Goal: Navigation & Orientation: Find specific page/section

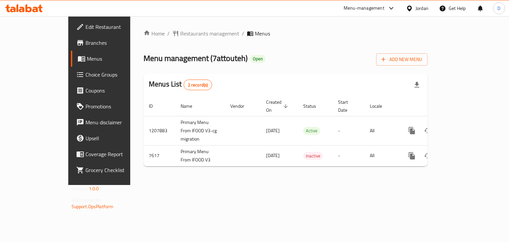
click at [417, 14] on div "Jordan" at bounding box center [416, 8] width 33 height 16
click at [417, 8] on div "Jordan" at bounding box center [421, 8] width 13 height 7
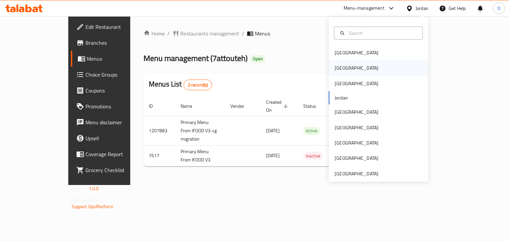
click at [343, 71] on div "[GEOGRAPHIC_DATA]" at bounding box center [356, 67] width 54 height 15
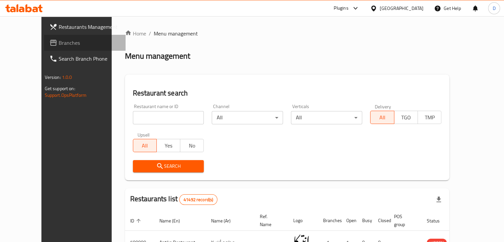
click at [49, 39] on icon at bounding box center [53, 43] width 8 height 8
